Goal: Transaction & Acquisition: Purchase product/service

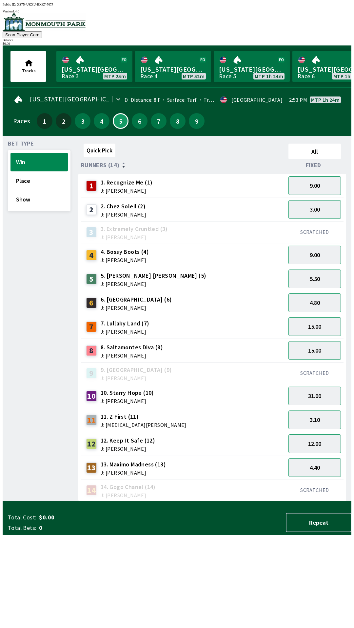
scroll to position [0, 109]
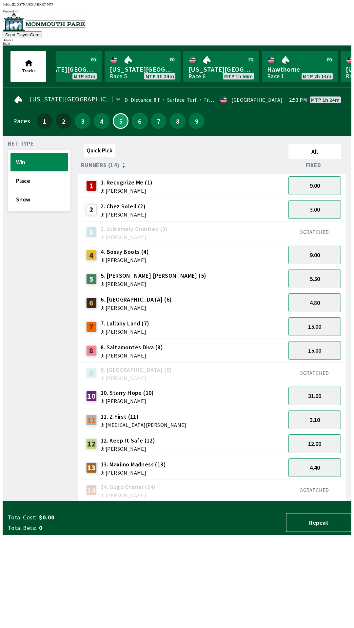
click at [139, 120] on button "6" at bounding box center [140, 121] width 16 height 16
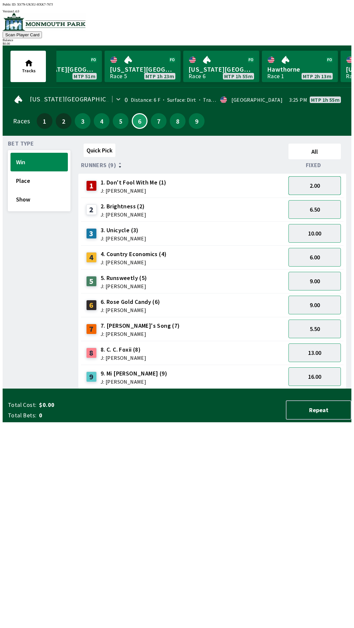
click at [324, 186] on button "2.00" at bounding box center [314, 185] width 52 height 19
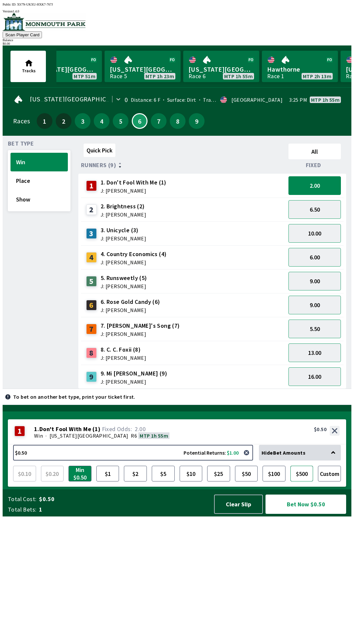
click at [301, 482] on button "$500" at bounding box center [301, 474] width 23 height 16
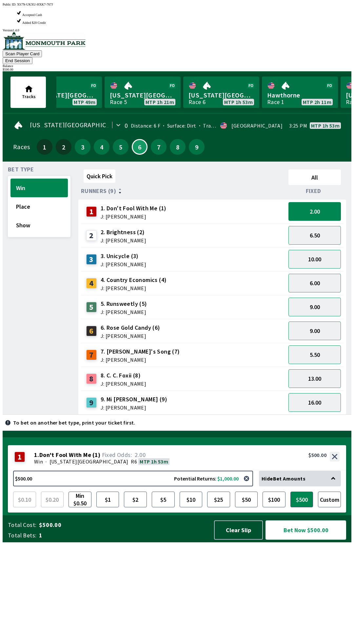
click at [307, 540] on button "Bet Now $500.00" at bounding box center [305, 530] width 81 height 19
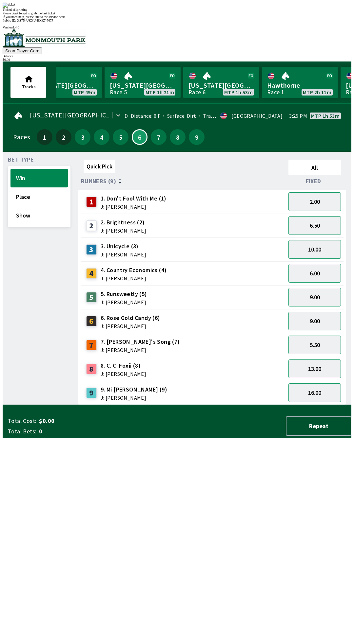
click at [241, 405] on div "Quick Pick All Runners (9) Fixed 1 1. Don't Fool With Me (1) J: [PERSON_NAME] 2…" at bounding box center [214, 281] width 273 height 248
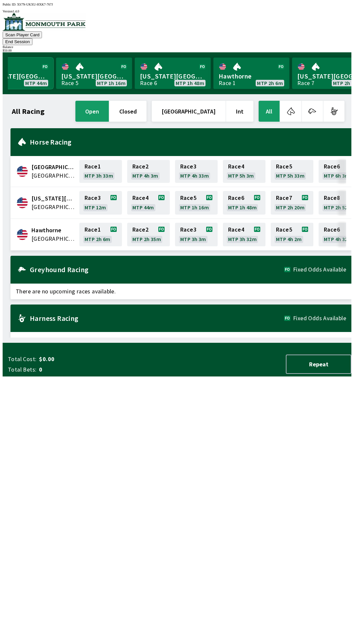
click at [24, 69] on link "[US_STATE] Park Race 4 MTP 44m" at bounding box center [15, 73] width 76 height 31
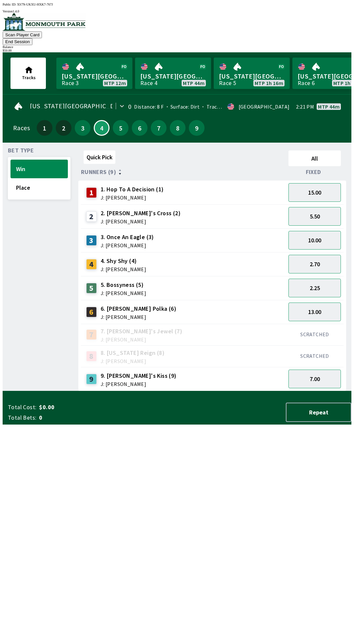
click at [32, 38] on button "End Session" at bounding box center [18, 41] width 30 height 7
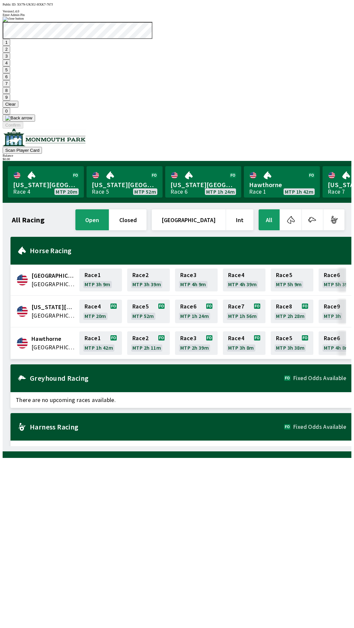
click at [10, 46] on button "1" at bounding box center [7, 42] width 8 height 7
click at [10, 101] on button "9" at bounding box center [7, 97] width 8 height 7
click at [10, 87] on button "7" at bounding box center [7, 83] width 8 height 7
click at [10, 60] on button "3" at bounding box center [7, 56] width 8 height 7
click at [23, 129] on button "Confirm" at bounding box center [13, 125] width 21 height 7
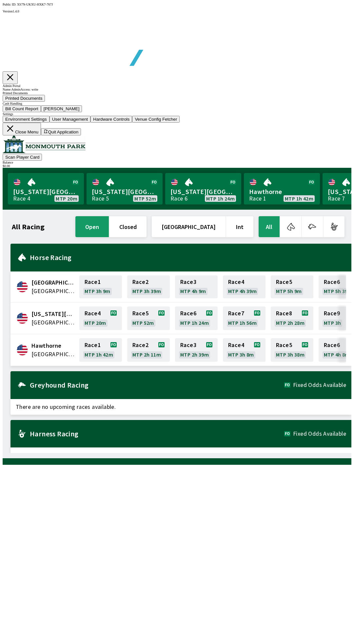
click at [41, 112] on button "Bill Count Report" at bounding box center [22, 108] width 38 height 7
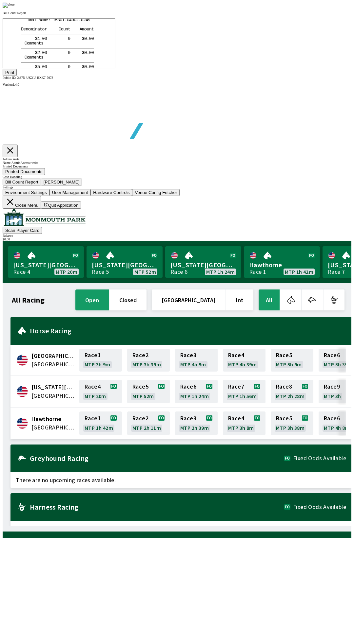
scroll to position [77, 0]
click at [17, 76] on button "Print" at bounding box center [10, 72] width 14 height 7
click at [299, 8] on div at bounding box center [177, 5] width 348 height 5
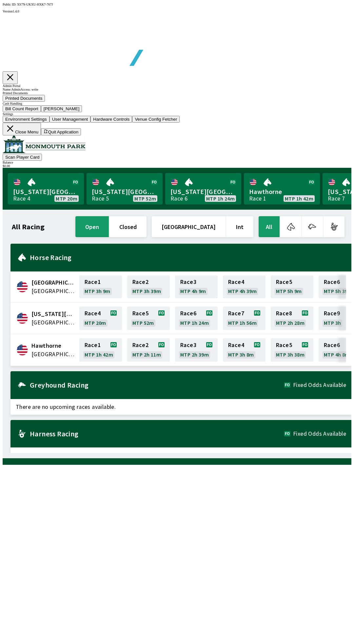
click at [82, 112] on button "[PERSON_NAME]" at bounding box center [61, 108] width 41 height 7
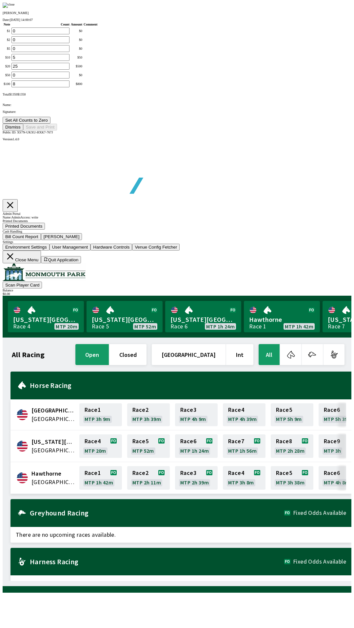
click at [50, 124] on button "Set All Counts to Zero" at bounding box center [27, 120] width 48 height 7
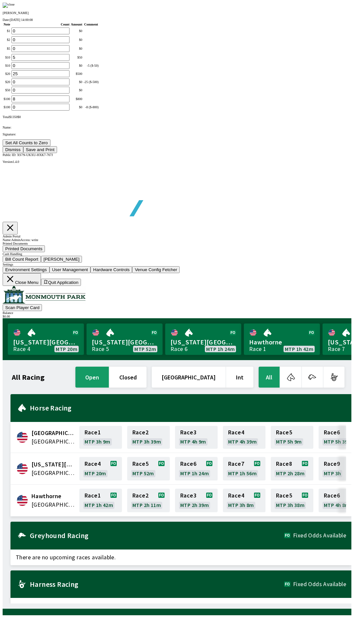
click at [57, 153] on button "Save and Print" at bounding box center [40, 149] width 34 height 7
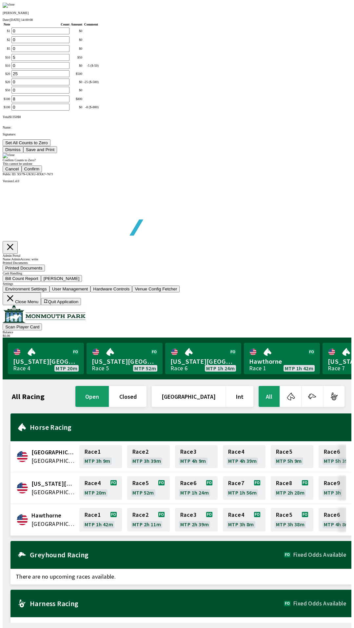
click at [42, 172] on button "Confirm" at bounding box center [32, 169] width 21 height 7
type input "0"
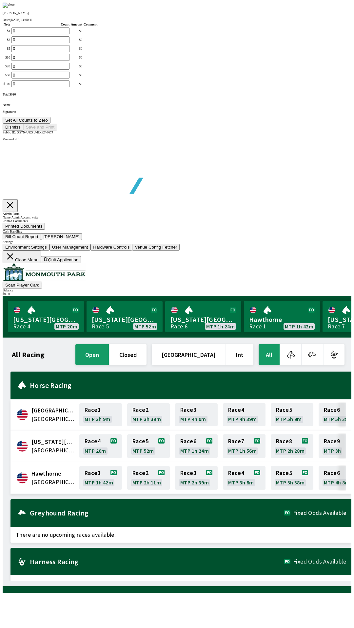
click at [23, 131] on button "Dismiss" at bounding box center [13, 127] width 21 height 7
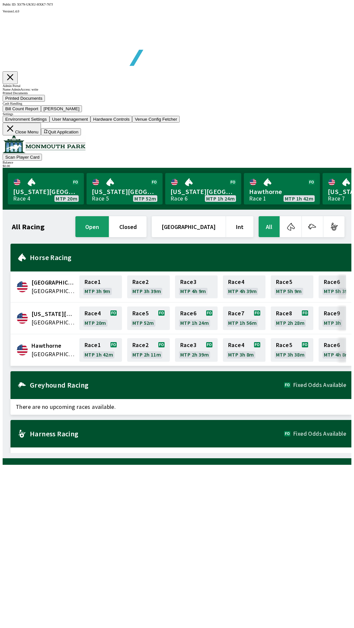
click at [41, 136] on button "Close Menu" at bounding box center [22, 129] width 38 height 13
